Goal: Find specific page/section: Find specific page/section

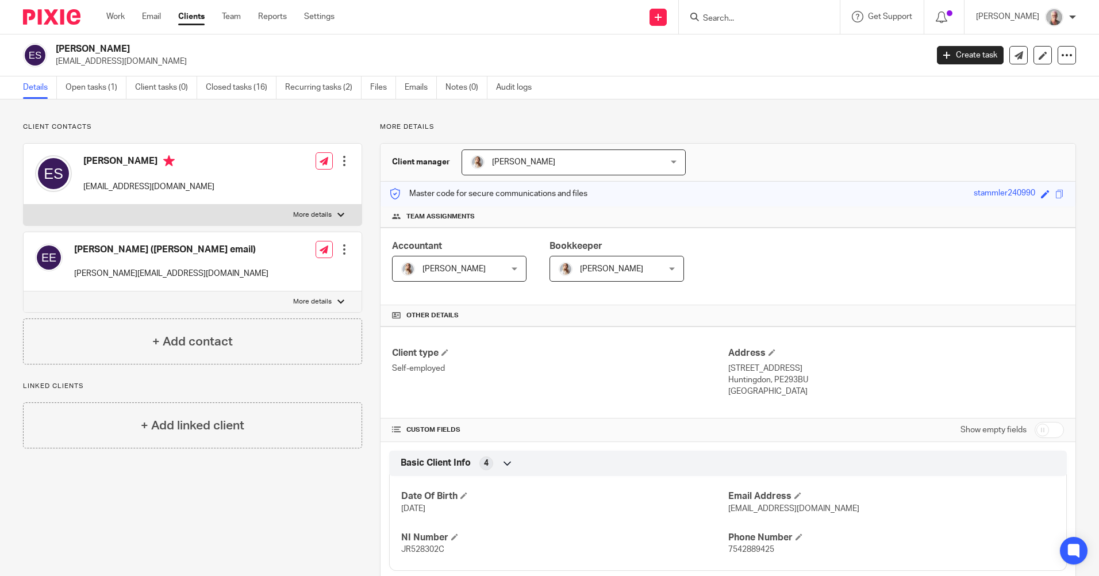
click at [747, 22] on input "Search" at bounding box center [754, 19] width 104 height 10
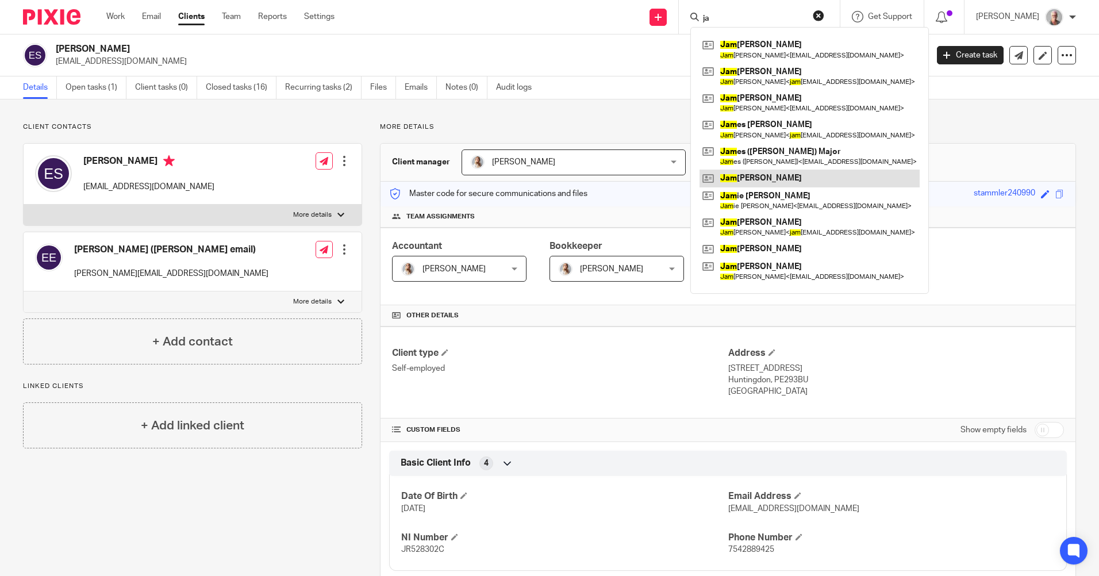
type input "j"
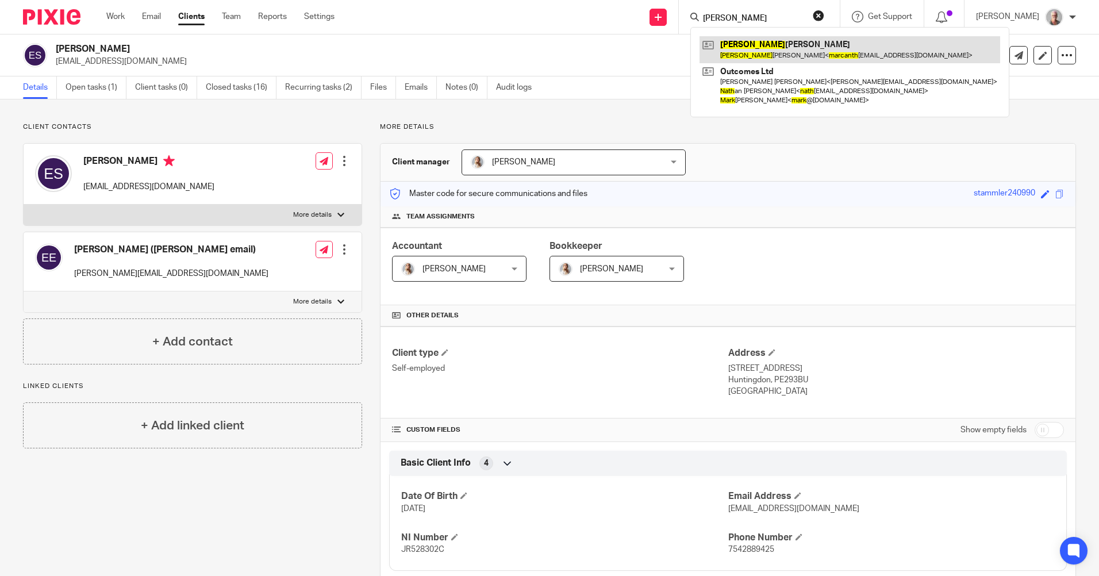
type input "marc anth"
click at [807, 54] on link at bounding box center [850, 49] width 301 height 26
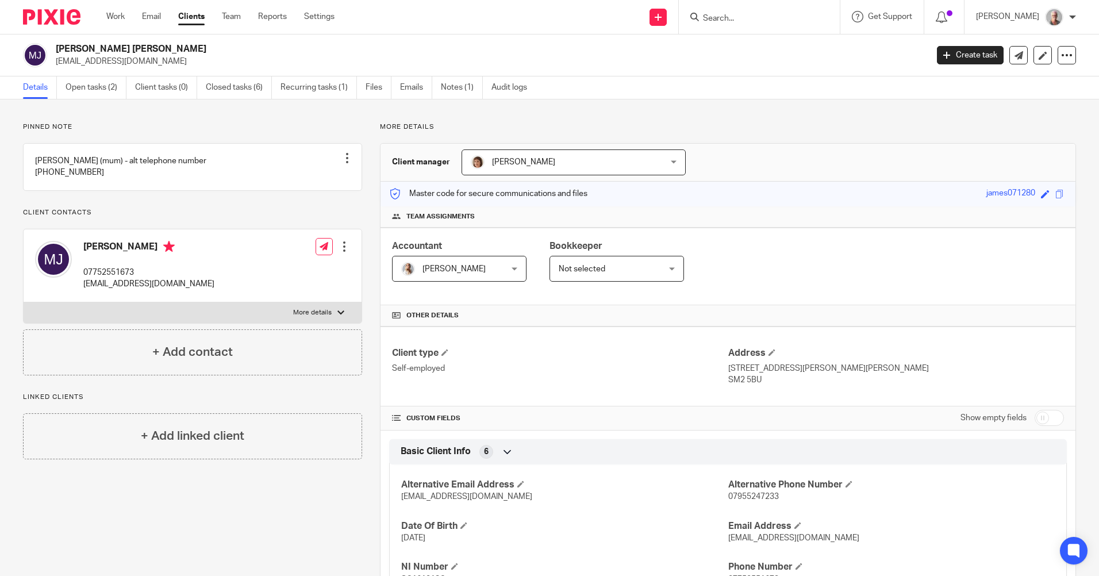
click at [735, 15] on input "Search" at bounding box center [754, 19] width 104 height 10
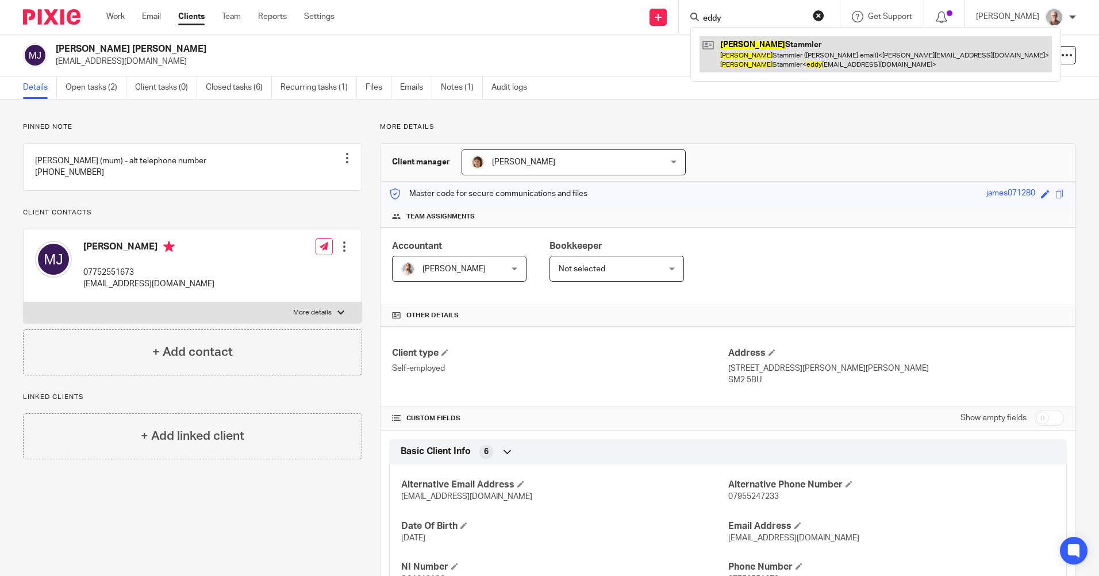
type input "eddy"
click at [796, 56] on link at bounding box center [876, 54] width 352 height 36
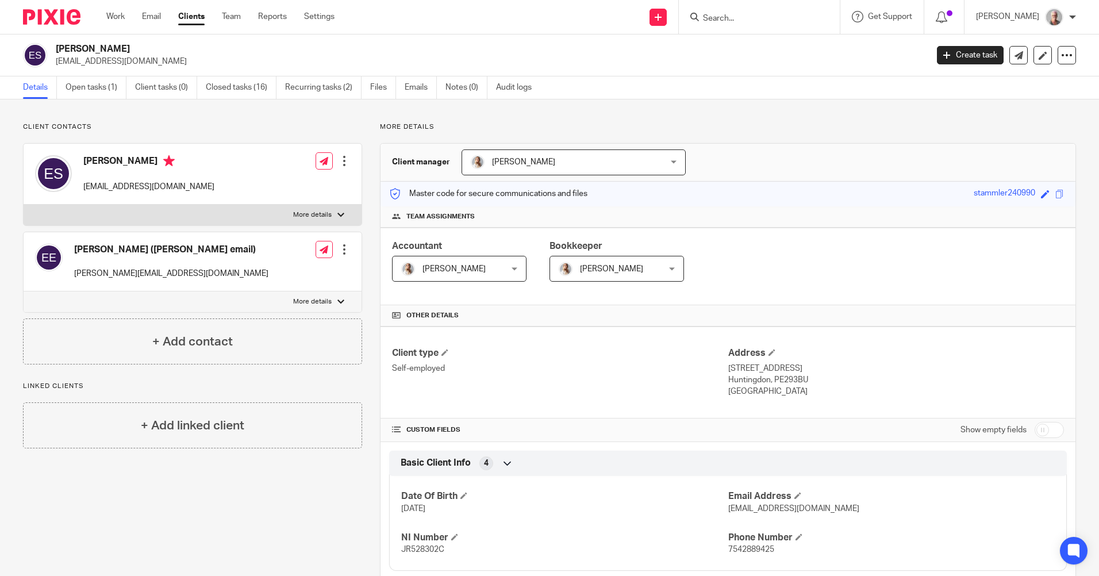
click at [734, 18] on input "Search" at bounding box center [754, 19] width 104 height 10
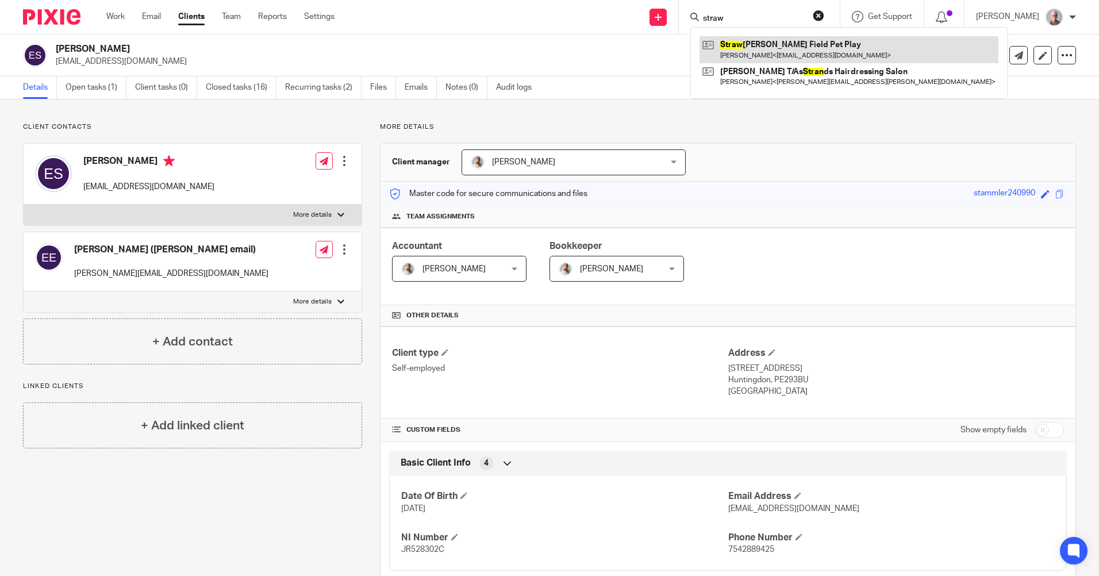
type input "straw"
click at [790, 47] on link at bounding box center [849, 49] width 299 height 26
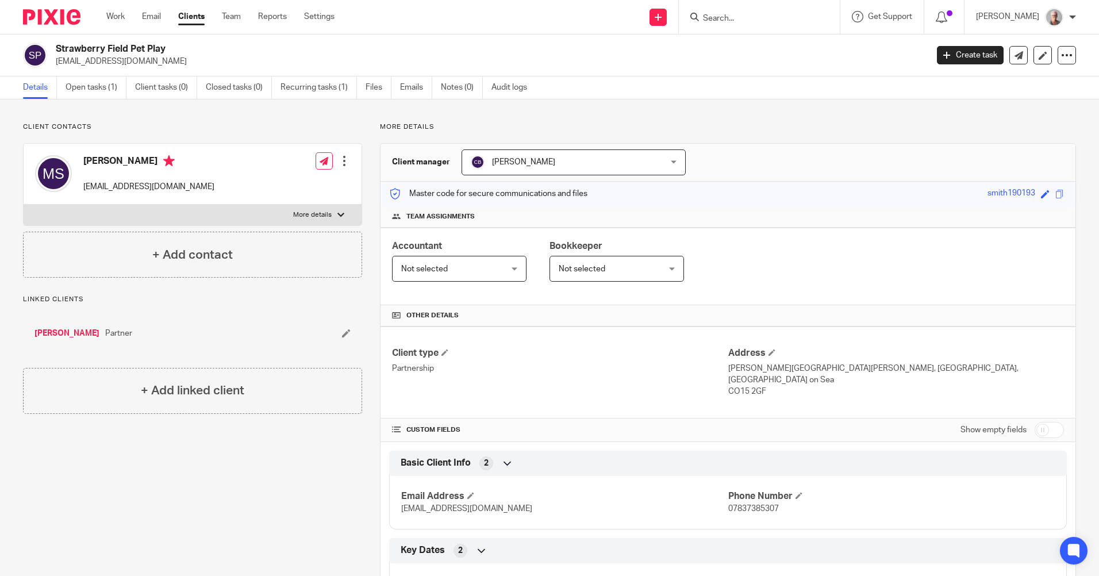
click at [731, 18] on input "Search" at bounding box center [754, 19] width 104 height 10
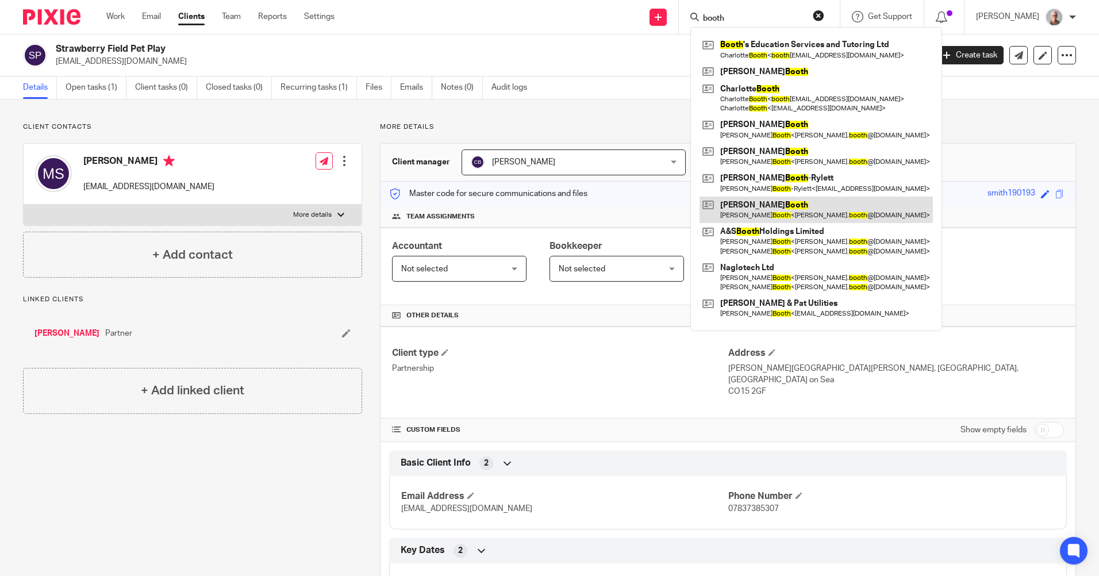
type input "booth"
click at [764, 18] on input "booth" at bounding box center [754, 19] width 104 height 10
click at [825, 14] on button "reset" at bounding box center [819, 16] width 12 height 12
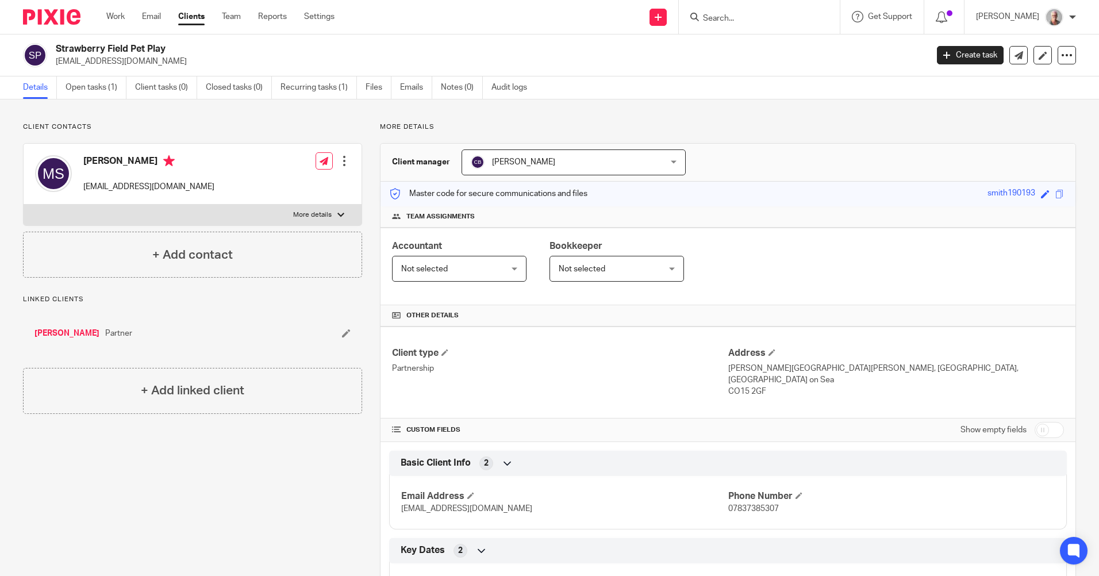
click at [786, 14] on input "Search" at bounding box center [754, 19] width 104 height 10
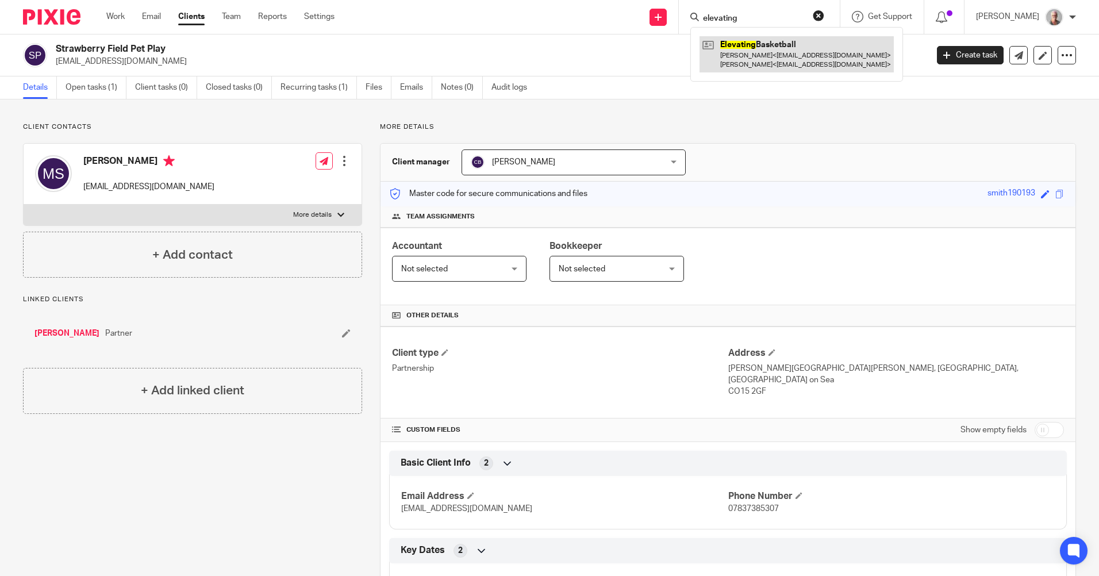
type input "elevating"
click at [798, 45] on link at bounding box center [797, 54] width 194 height 36
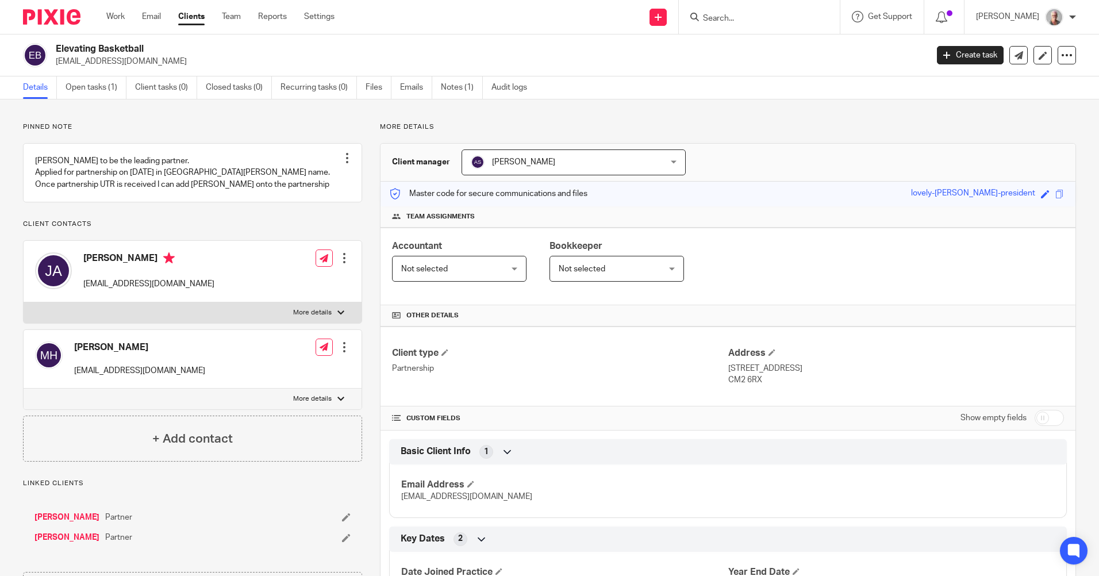
click at [734, 15] on input "Search" at bounding box center [754, 19] width 104 height 10
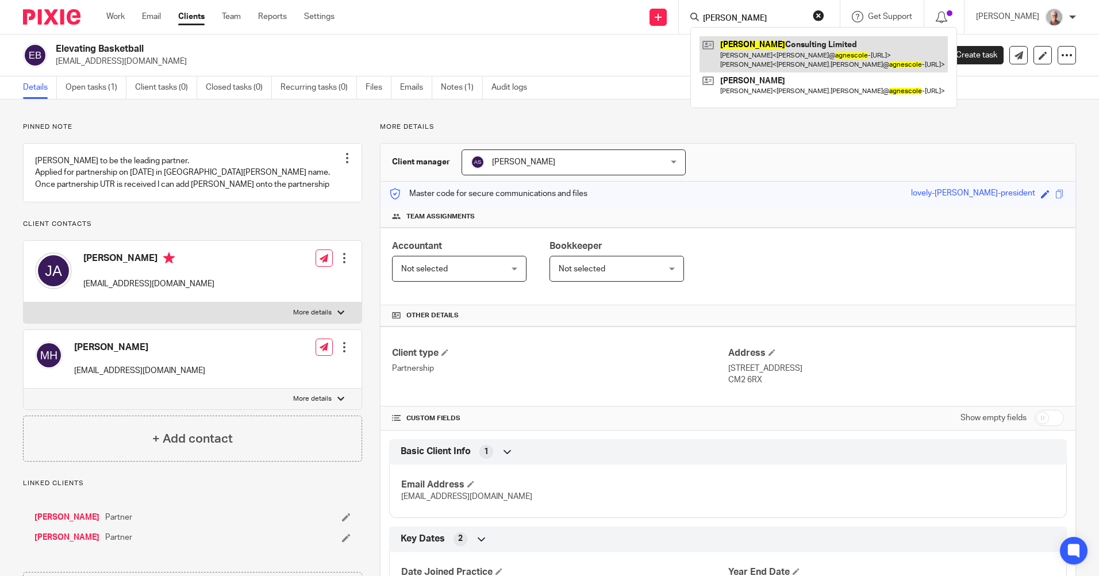
type input "agnes cole"
click at [810, 63] on link at bounding box center [824, 54] width 248 height 36
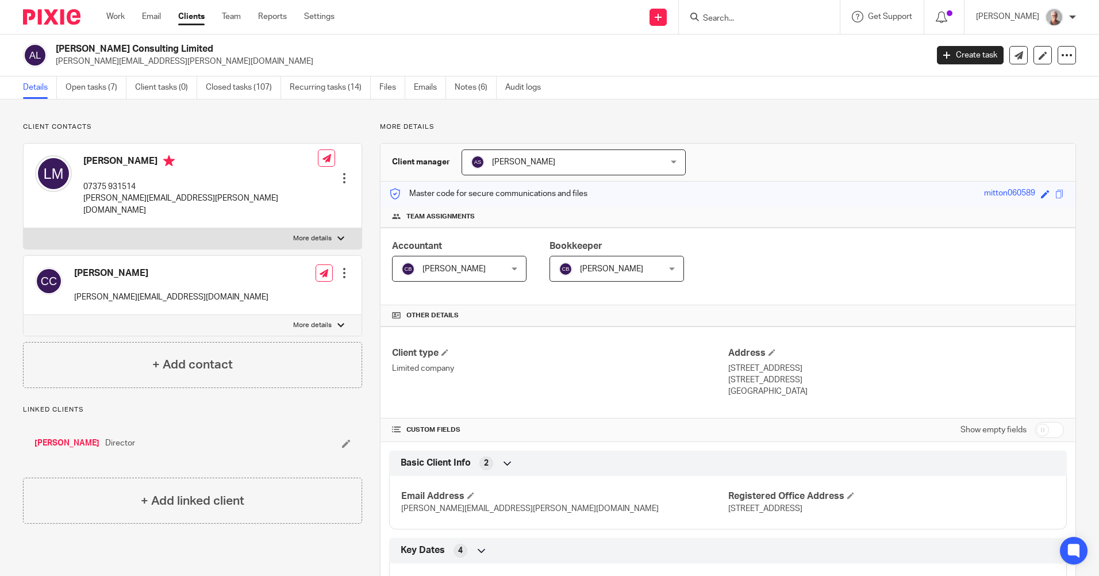
click at [745, 18] on input "Search" at bounding box center [754, 19] width 104 height 10
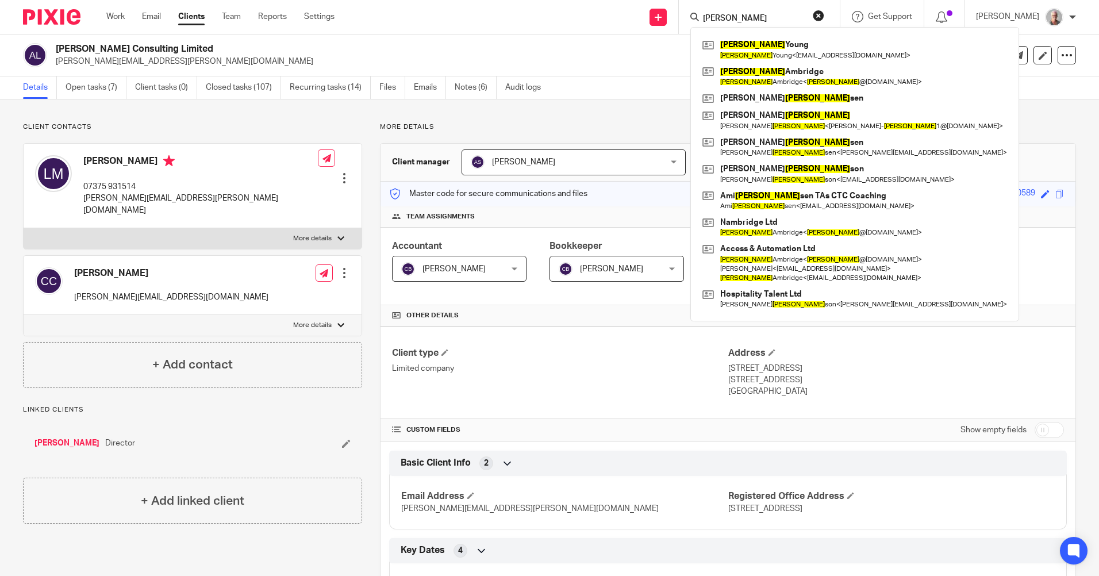
type input "neil"
click at [758, 18] on input "neil" at bounding box center [754, 19] width 104 height 10
click at [825, 14] on button "reset" at bounding box center [819, 16] width 12 height 12
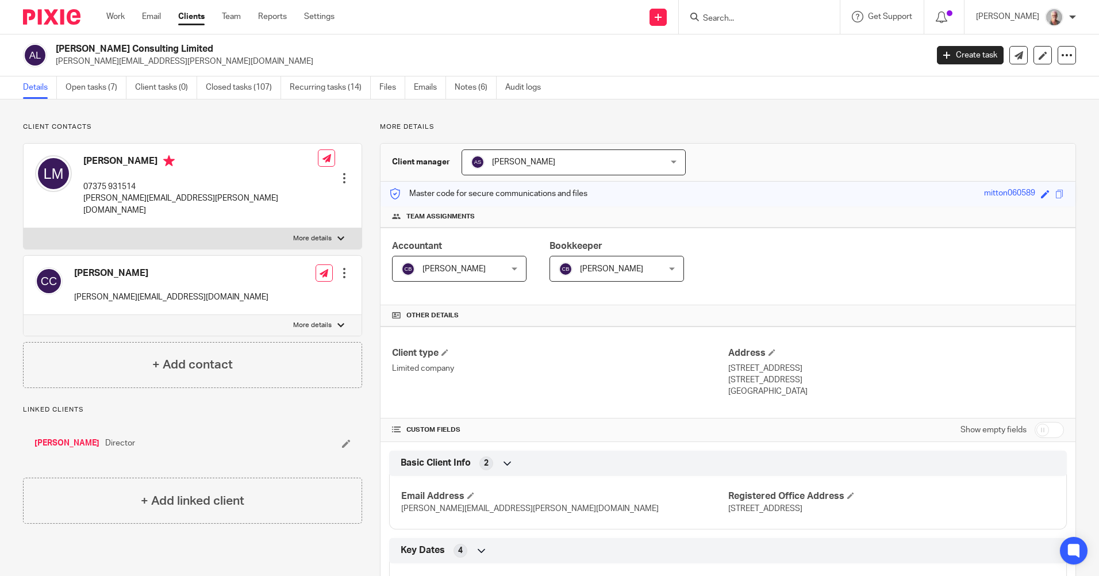
click at [769, 19] on input "Search" at bounding box center [754, 19] width 104 height 10
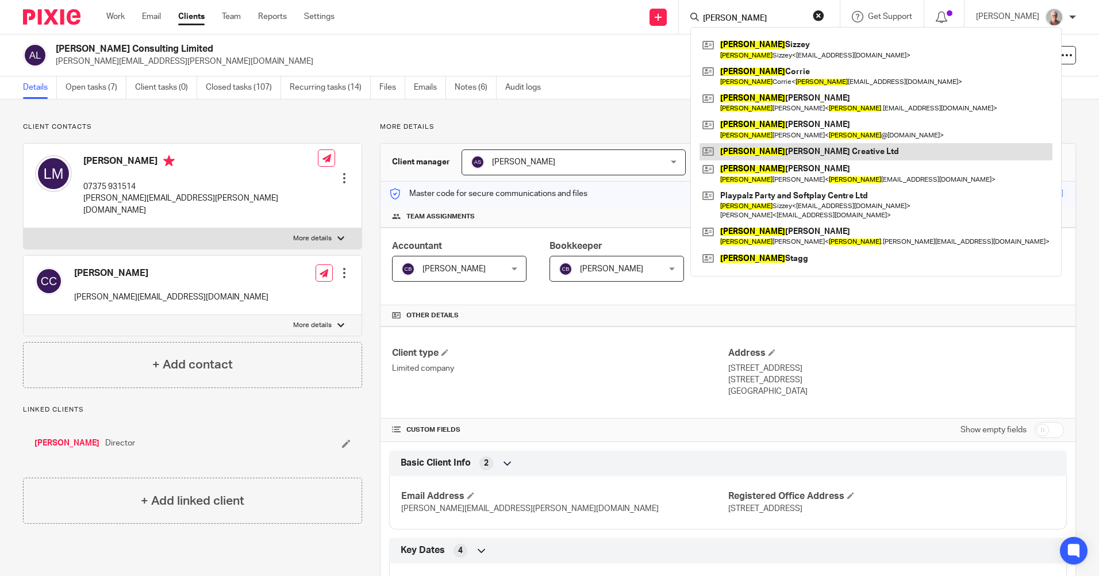
type input "louise"
click at [807, 148] on link at bounding box center [876, 151] width 353 height 17
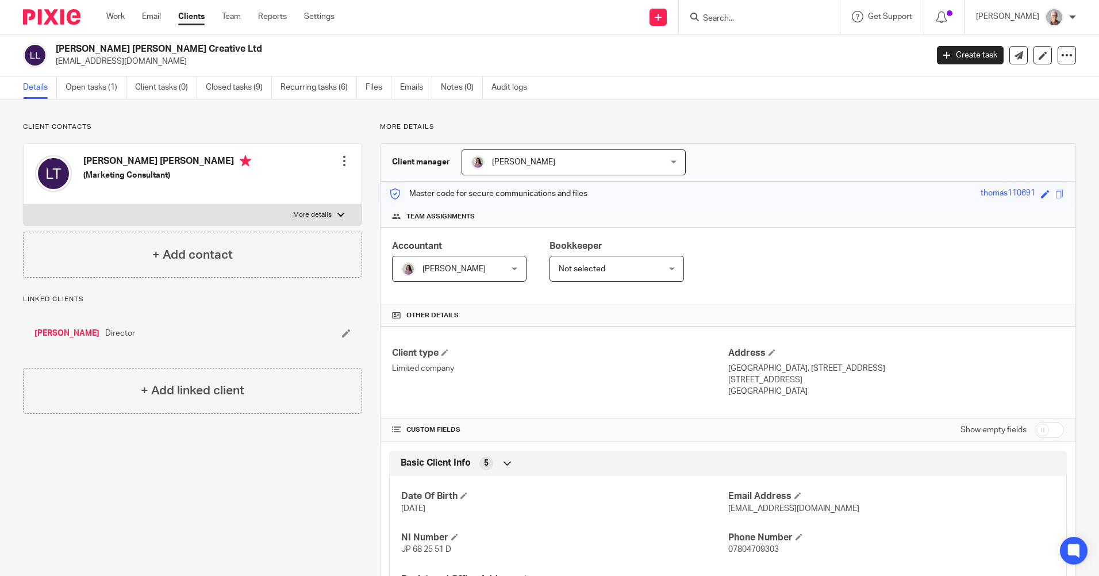
click at [747, 16] on input "Search" at bounding box center [754, 19] width 104 height 10
type input "seeker"
click at [781, 42] on link at bounding box center [791, 44] width 183 height 17
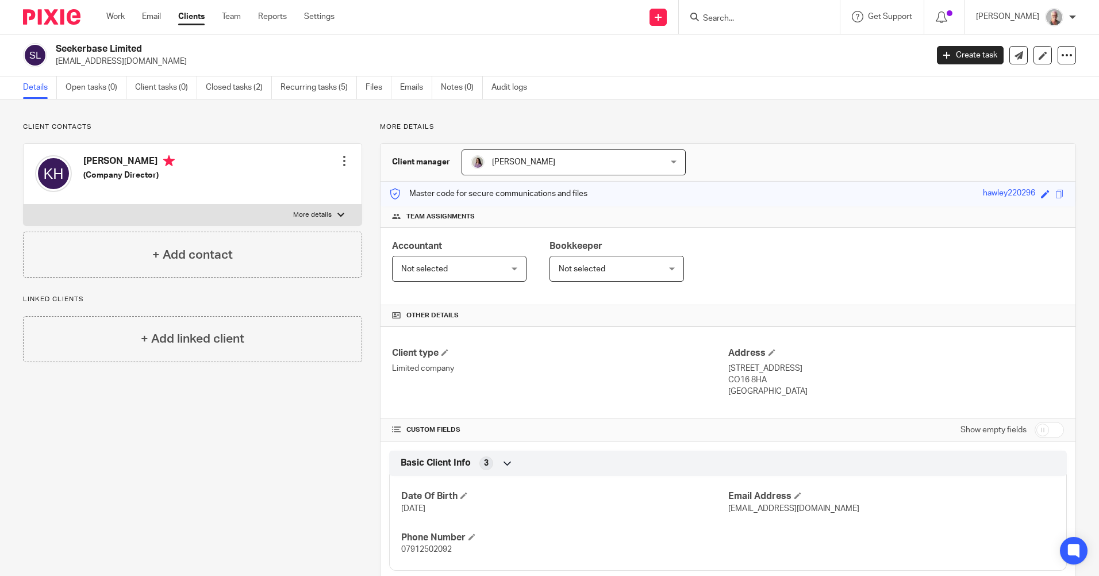
click at [737, 17] on input "Search" at bounding box center [754, 19] width 104 height 10
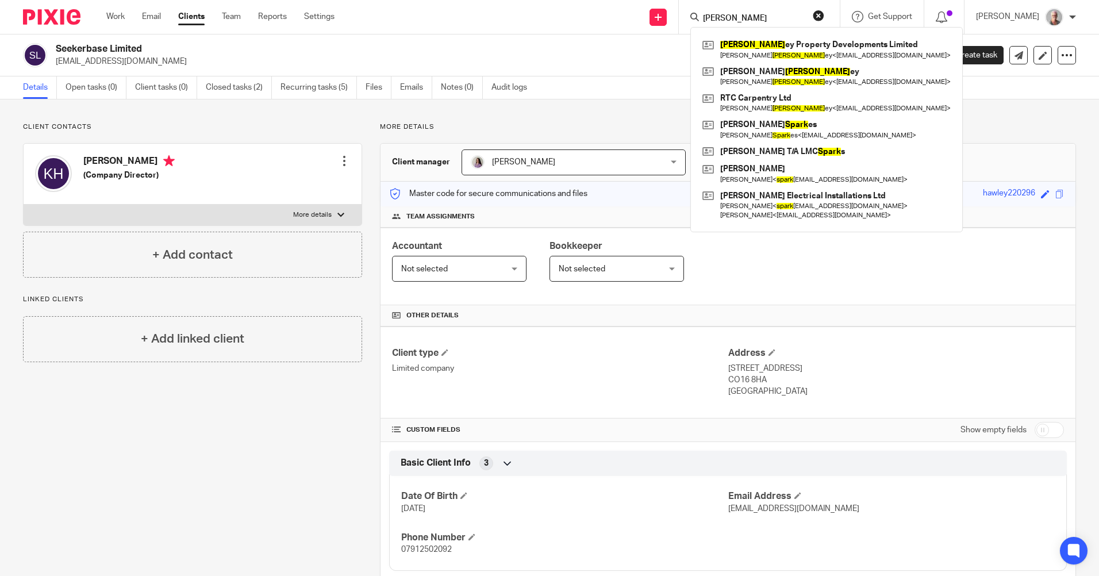
type input "[PERSON_NAME]"
